Goal: Task Accomplishment & Management: Manage account settings

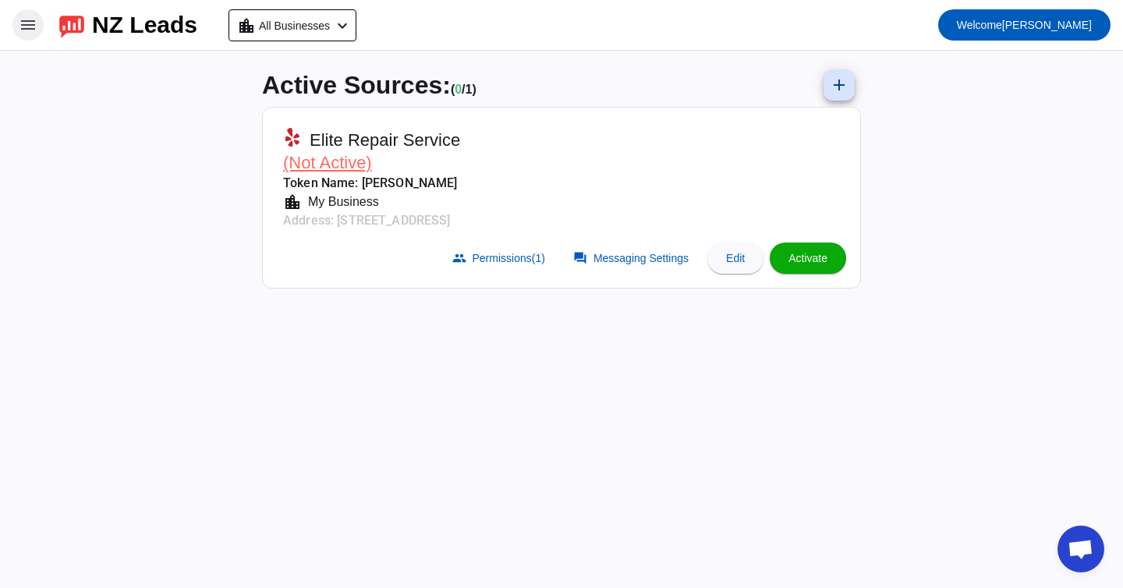
click at [27, 30] on mat-icon "menu" at bounding box center [28, 25] width 19 height 19
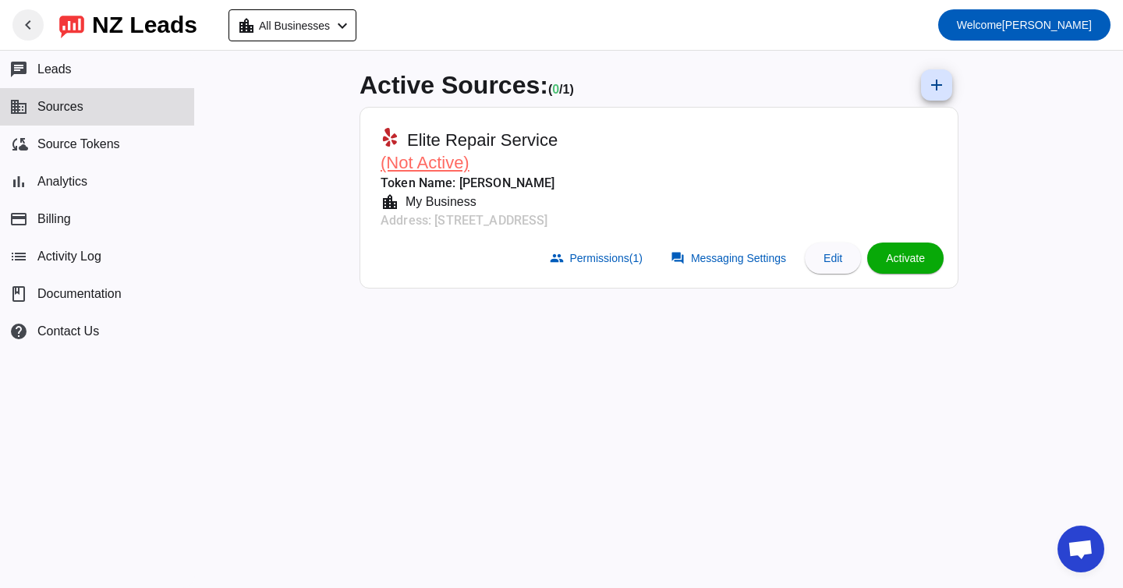
click at [27, 30] on mat-icon "chevron_left" at bounding box center [28, 25] width 19 height 19
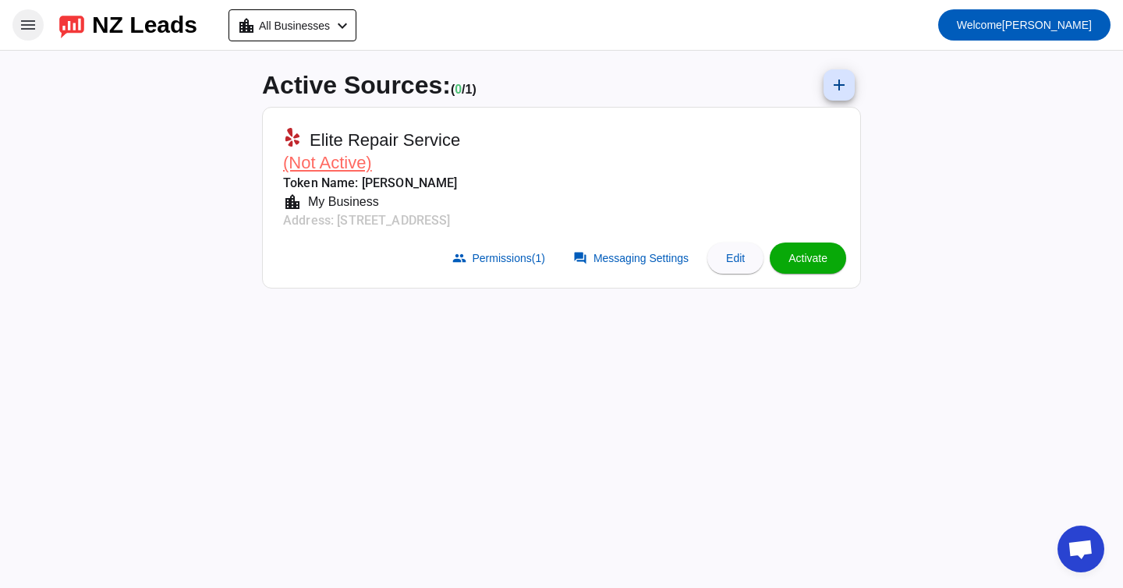
click at [23, 28] on mat-icon "menu" at bounding box center [28, 25] width 19 height 19
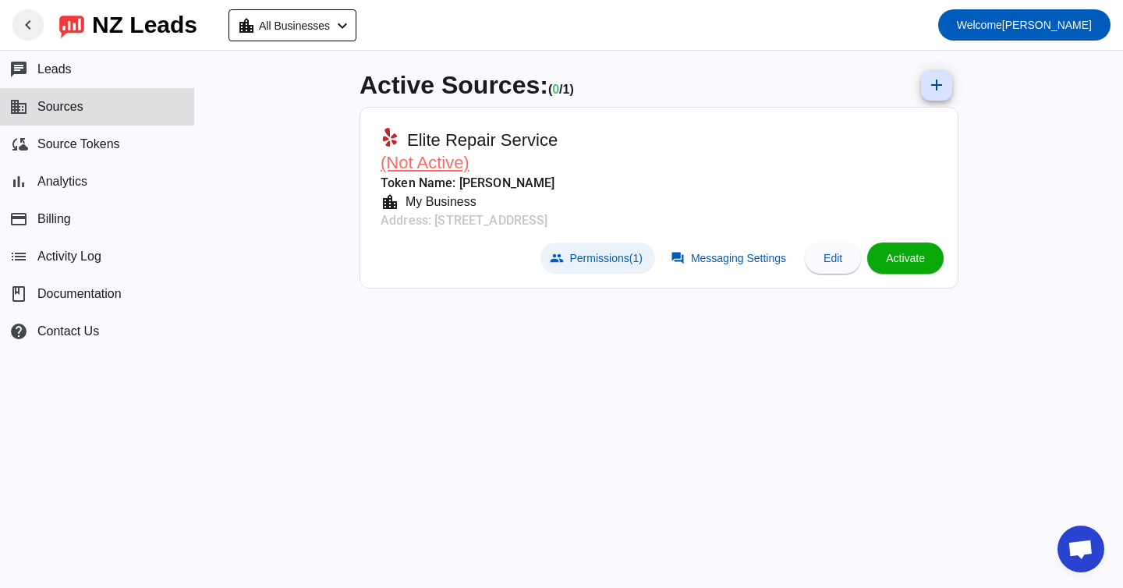
click at [597, 256] on span "Permissions (1)" at bounding box center [606, 258] width 72 height 12
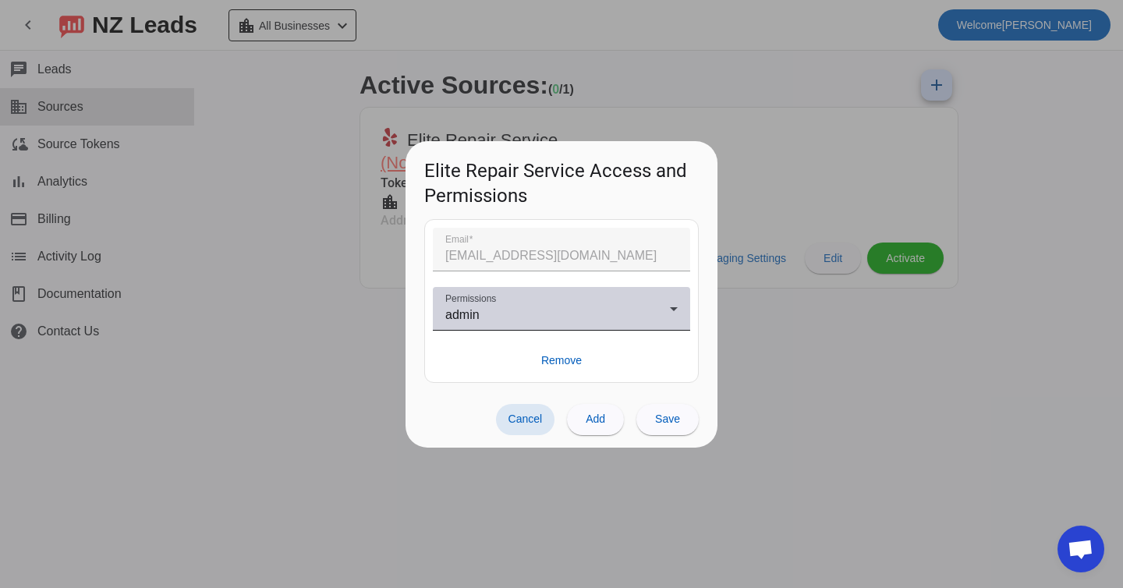
click at [557, 315] on div "admin" at bounding box center [557, 315] width 225 height 19
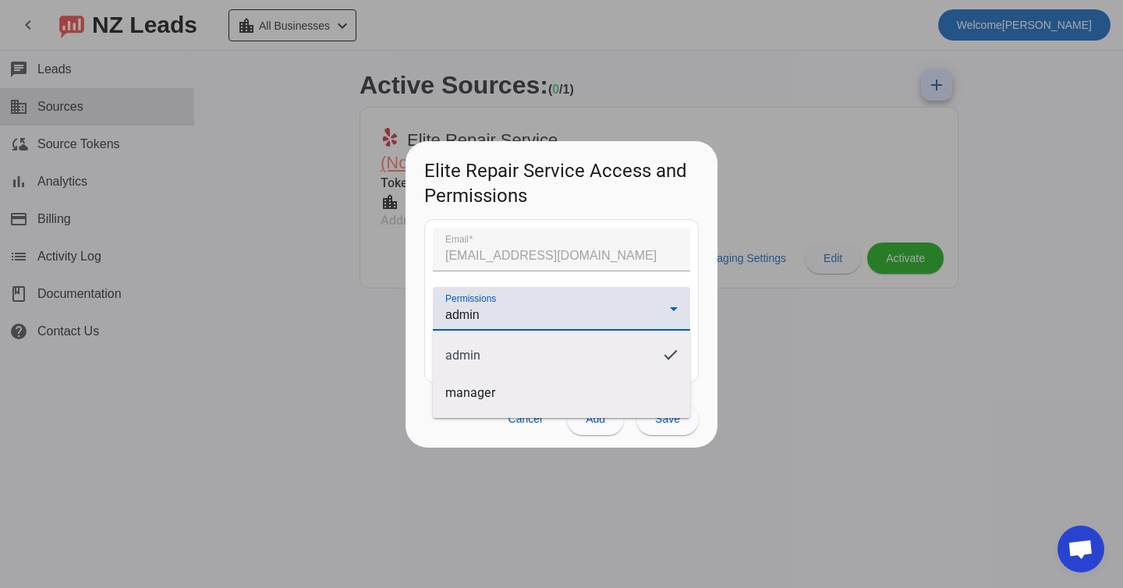
click at [557, 315] on div at bounding box center [561, 294] width 1123 height 588
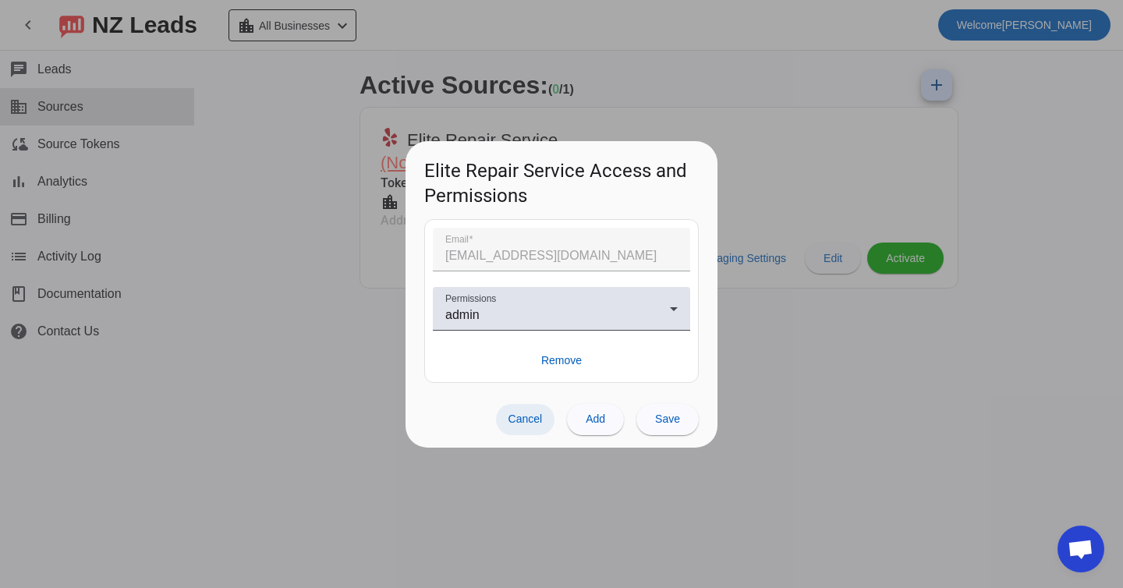
click at [529, 417] on span "Cancel" at bounding box center [525, 418] width 34 height 12
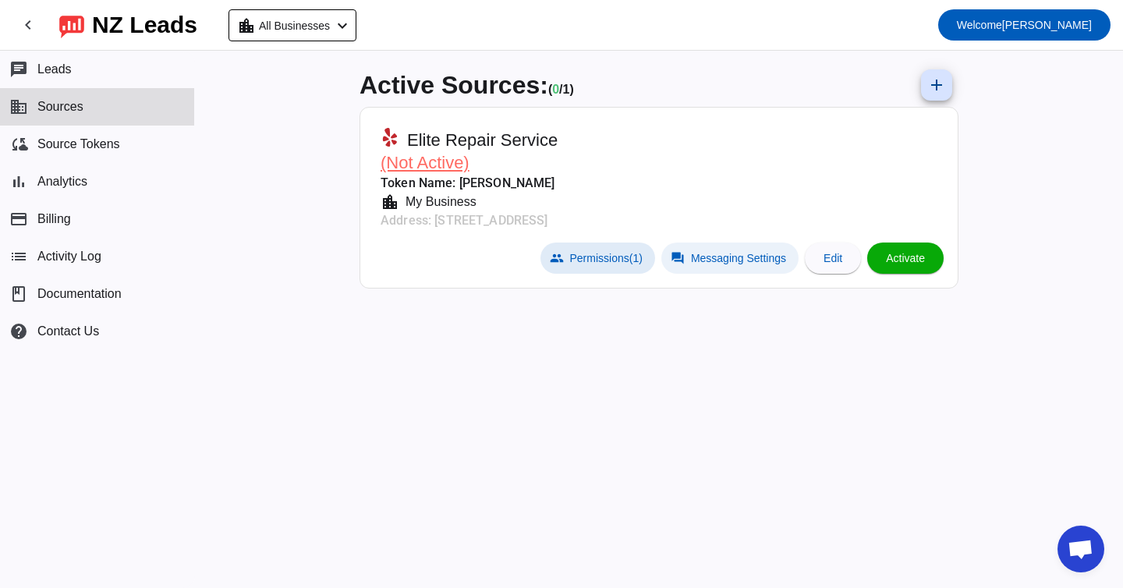
click at [715, 265] on span at bounding box center [729, 257] width 137 height 31
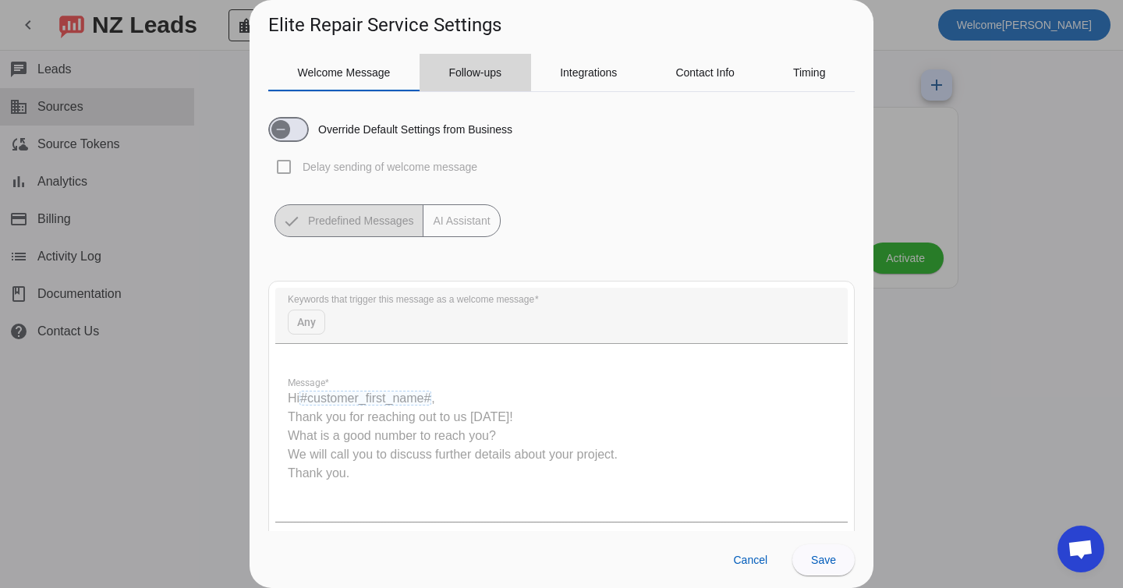
click at [479, 78] on span "Follow-ups" at bounding box center [474, 72] width 53 height 11
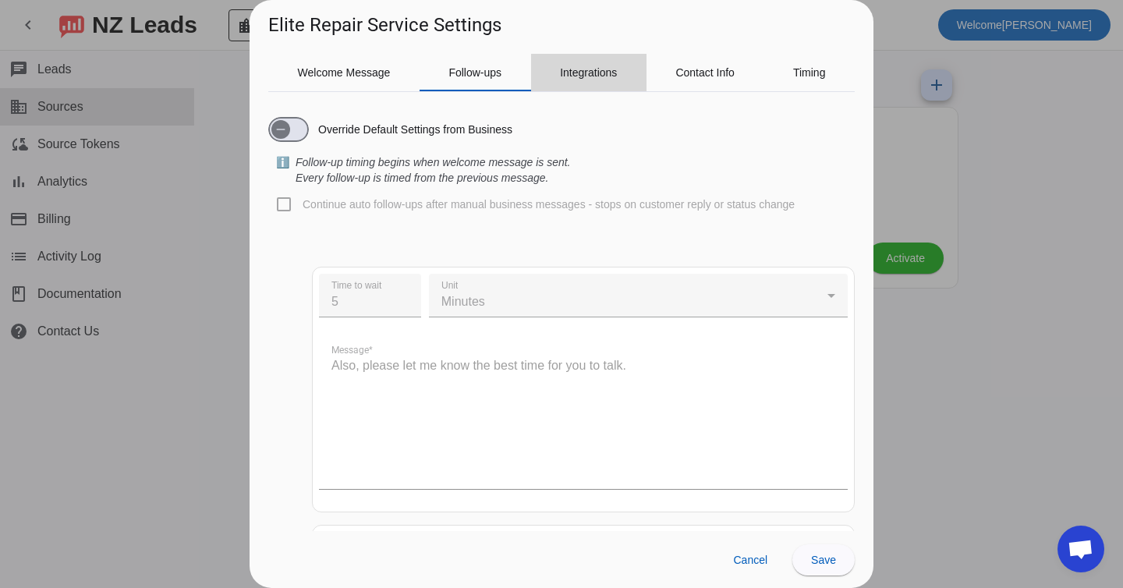
click at [574, 72] on span "Integrations" at bounding box center [588, 72] width 57 height 11
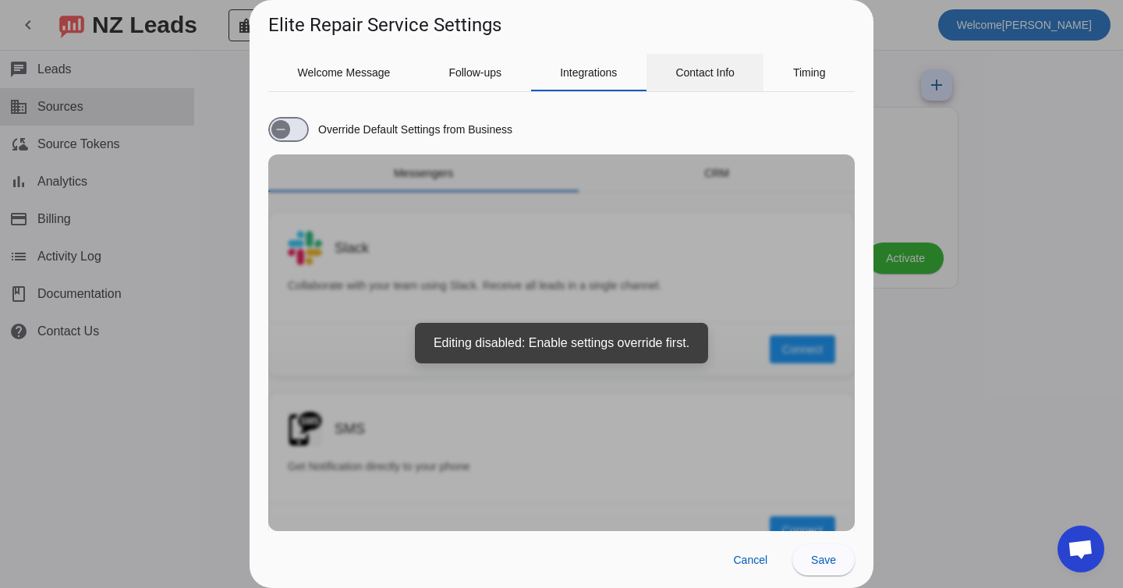
click at [709, 69] on span "Contact Info" at bounding box center [704, 72] width 59 height 11
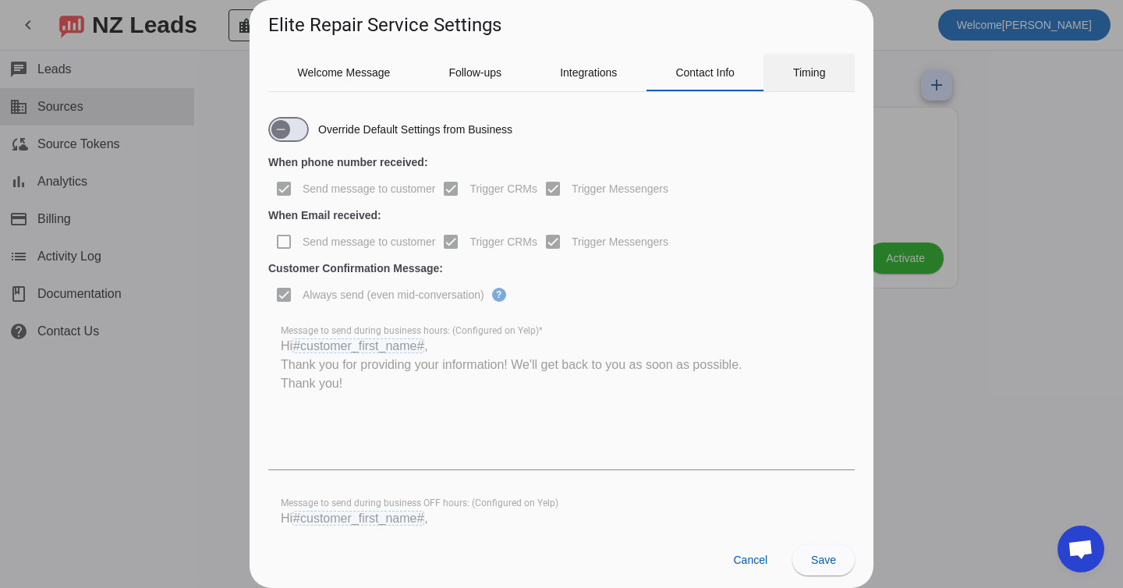
click at [800, 83] on span "Timing" at bounding box center [809, 72] width 33 height 37
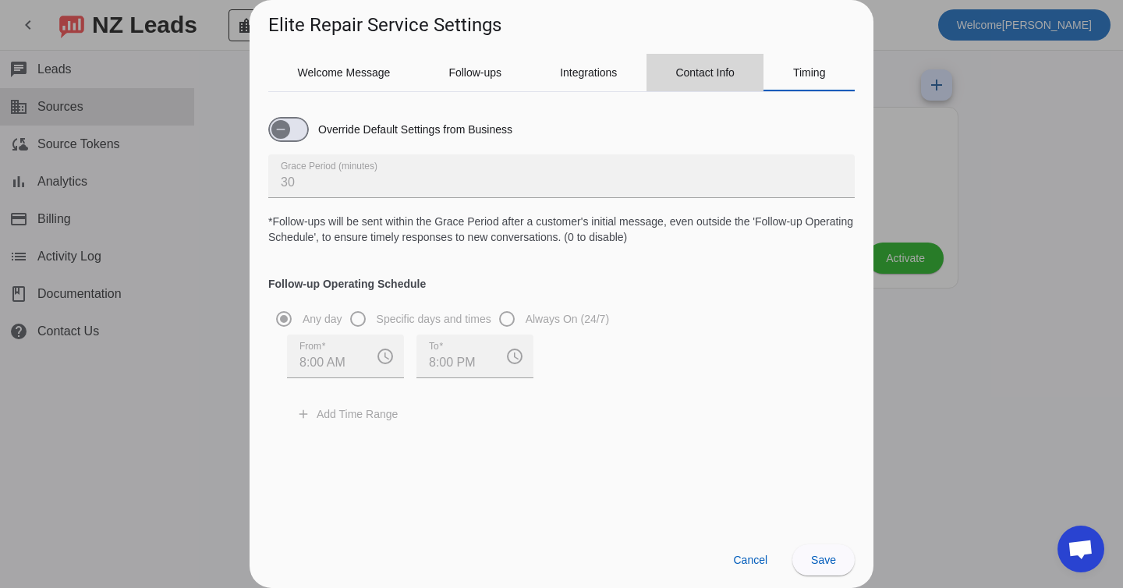
click at [672, 73] on div "Contact Info" at bounding box center [705, 72] width 118 height 37
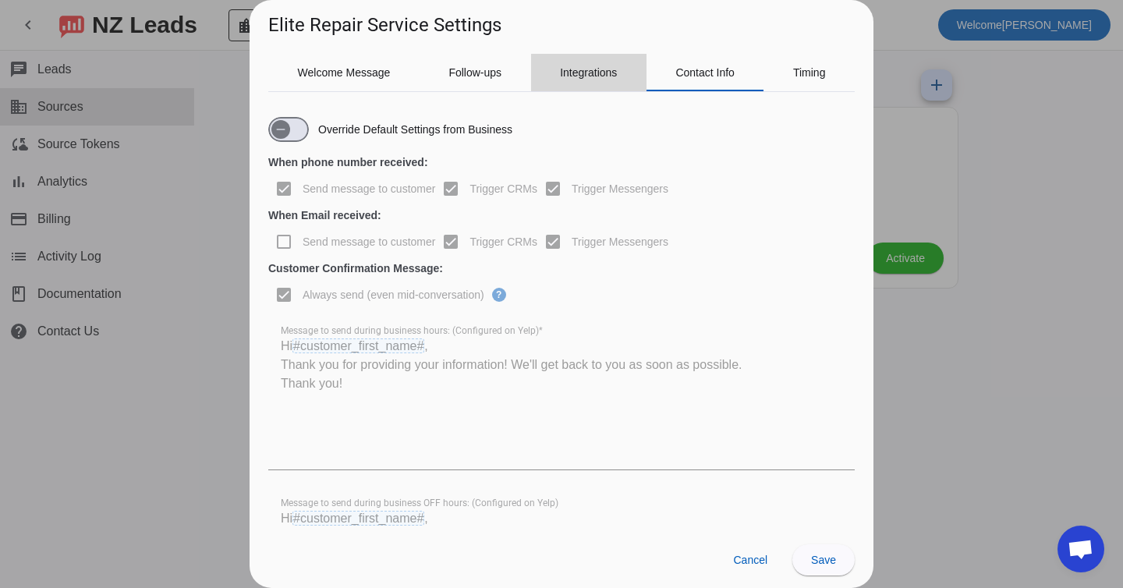
click at [599, 74] on span "Integrations" at bounding box center [588, 72] width 57 height 11
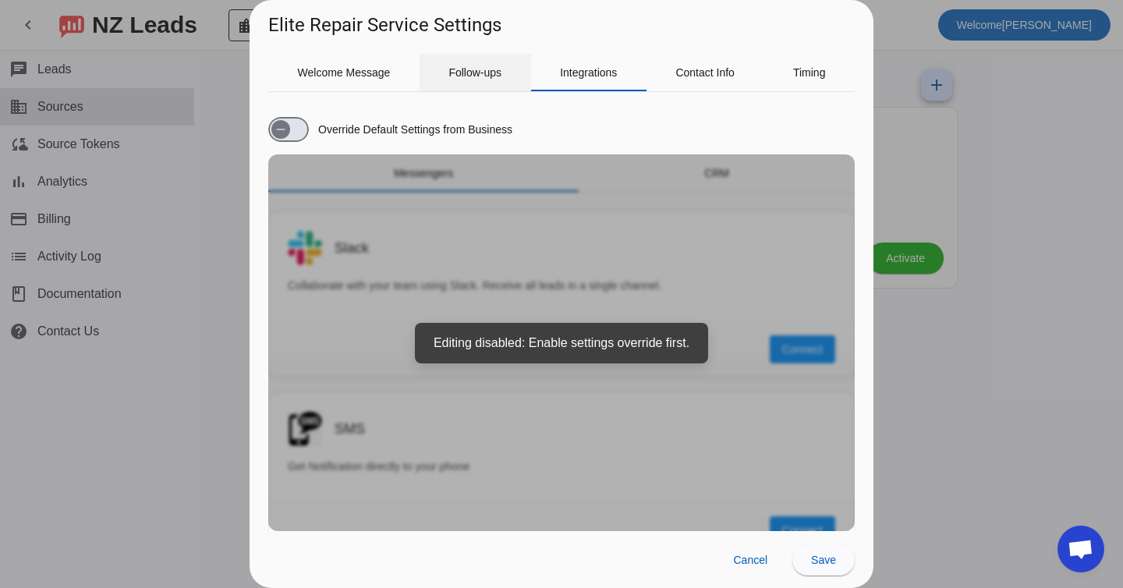
click at [483, 72] on span "Follow-ups" at bounding box center [474, 72] width 53 height 11
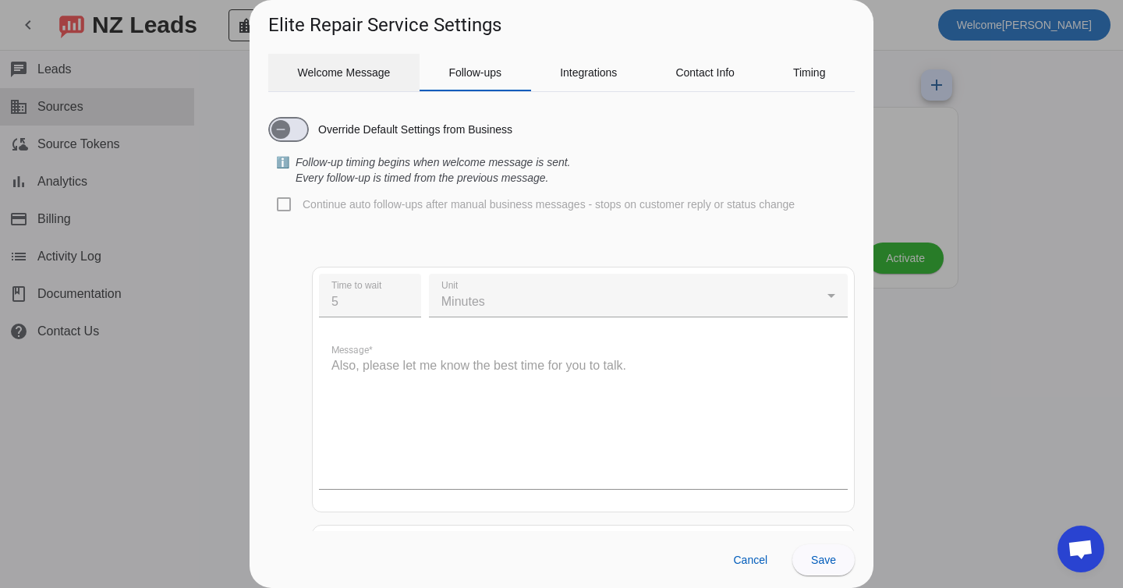
click at [345, 78] on span "Welcome Message" at bounding box center [344, 72] width 93 height 11
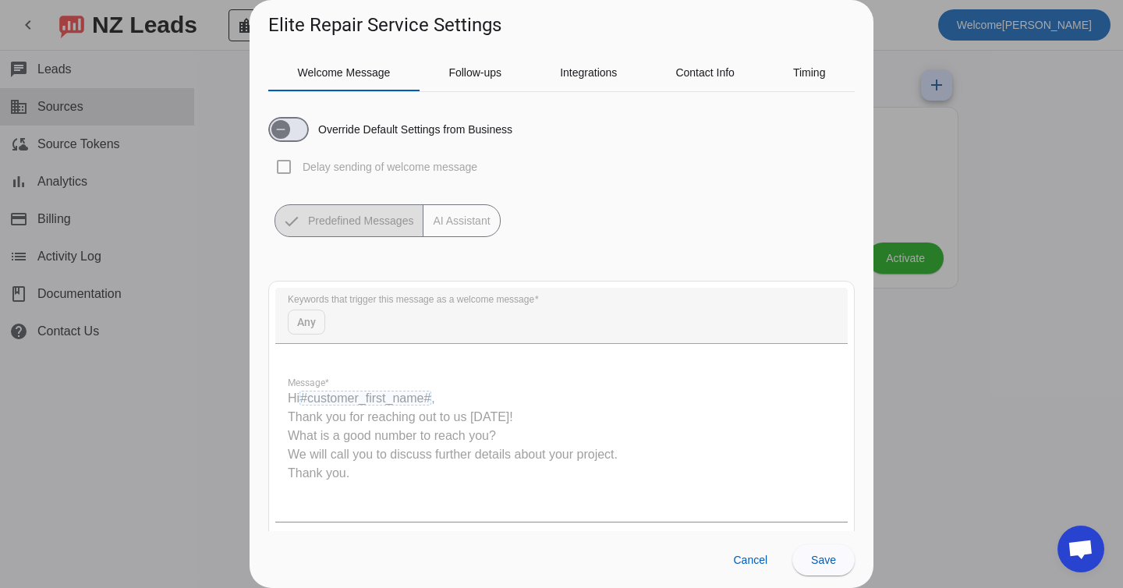
click at [464, 231] on mat-button-toggle-group "Predefined Messages AI Assistant" at bounding box center [387, 220] width 226 height 33
click at [475, 87] on span "Follow-ups" at bounding box center [474, 72] width 53 height 37
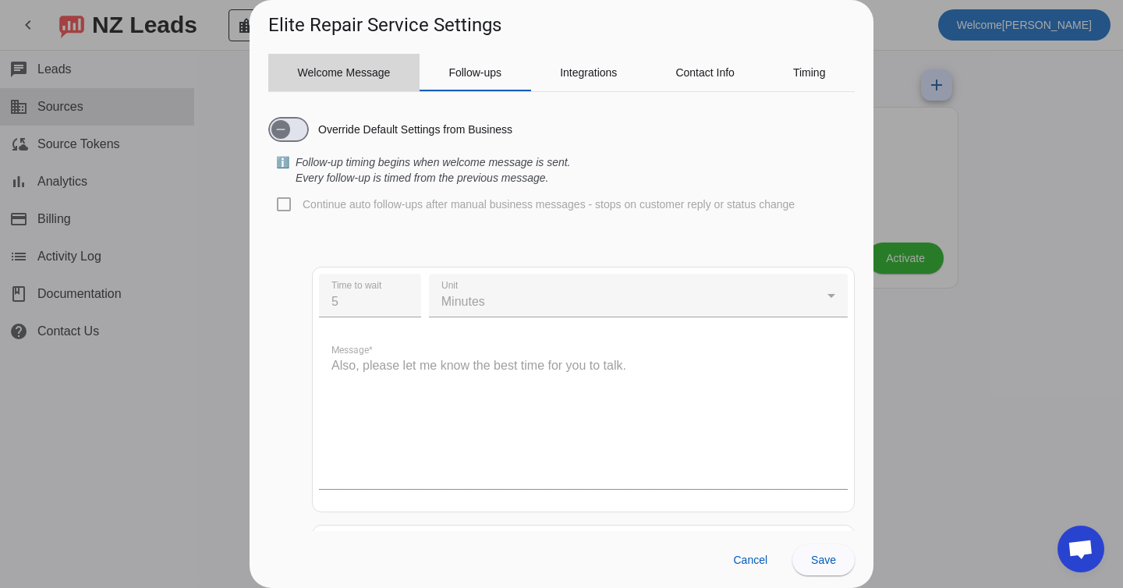
click at [342, 75] on span "Welcome Message" at bounding box center [344, 72] width 93 height 11
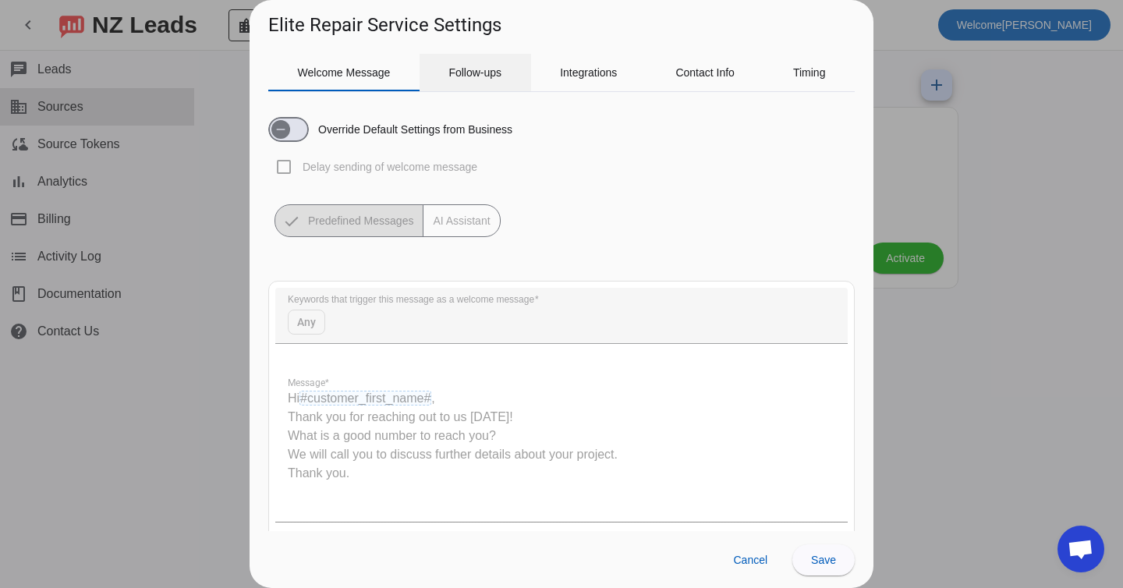
click at [463, 81] on span "Follow-ups" at bounding box center [474, 72] width 53 height 37
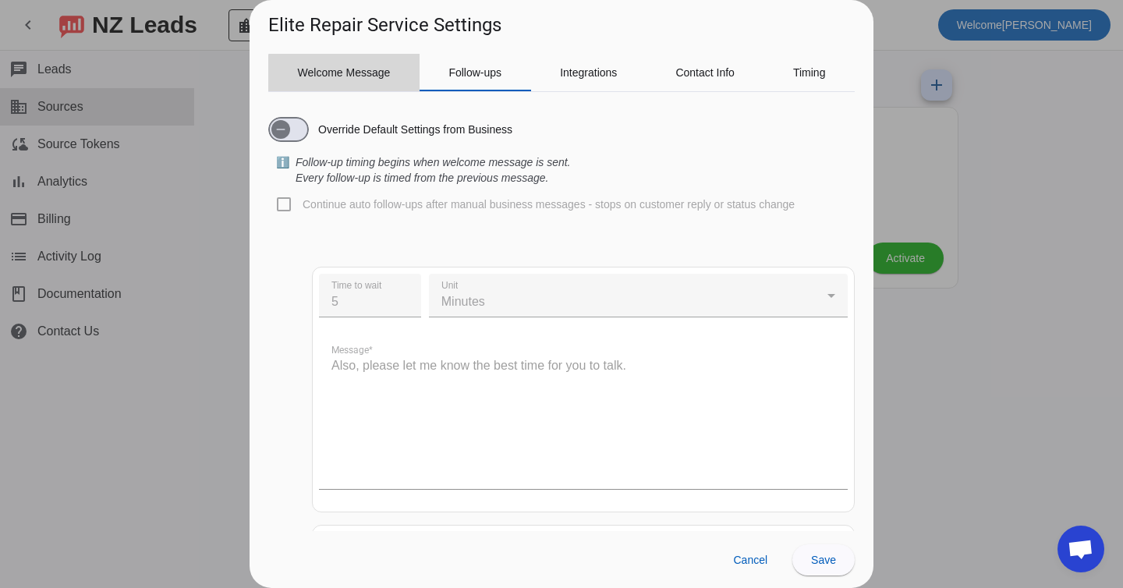
click at [358, 76] on span "Welcome Message" at bounding box center [344, 72] width 93 height 11
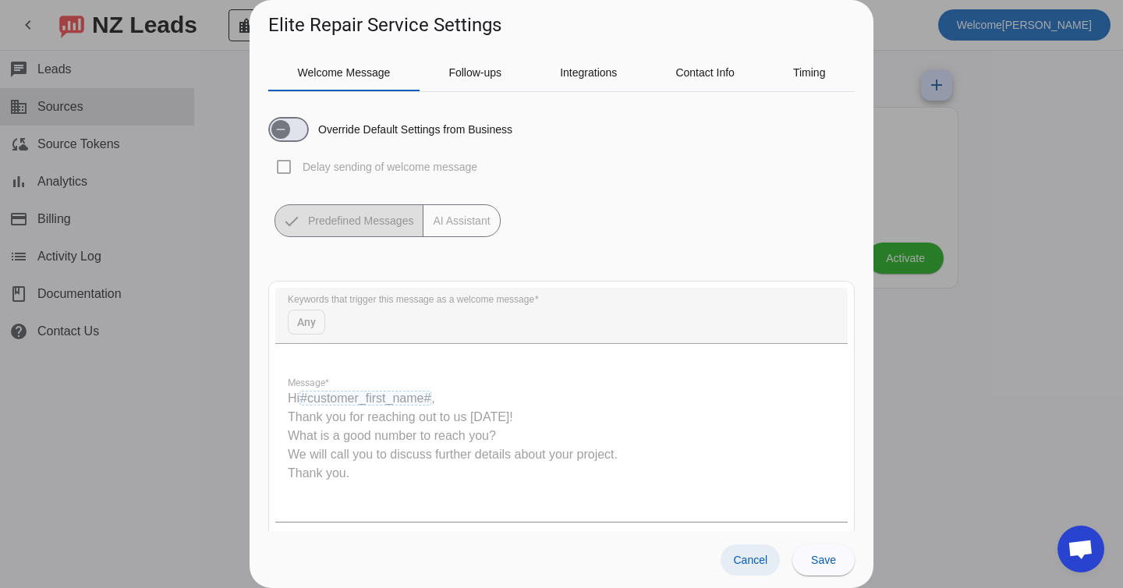
click at [737, 561] on span "Cancel" at bounding box center [750, 559] width 34 height 12
